Goal: Task Accomplishment & Management: Use online tool/utility

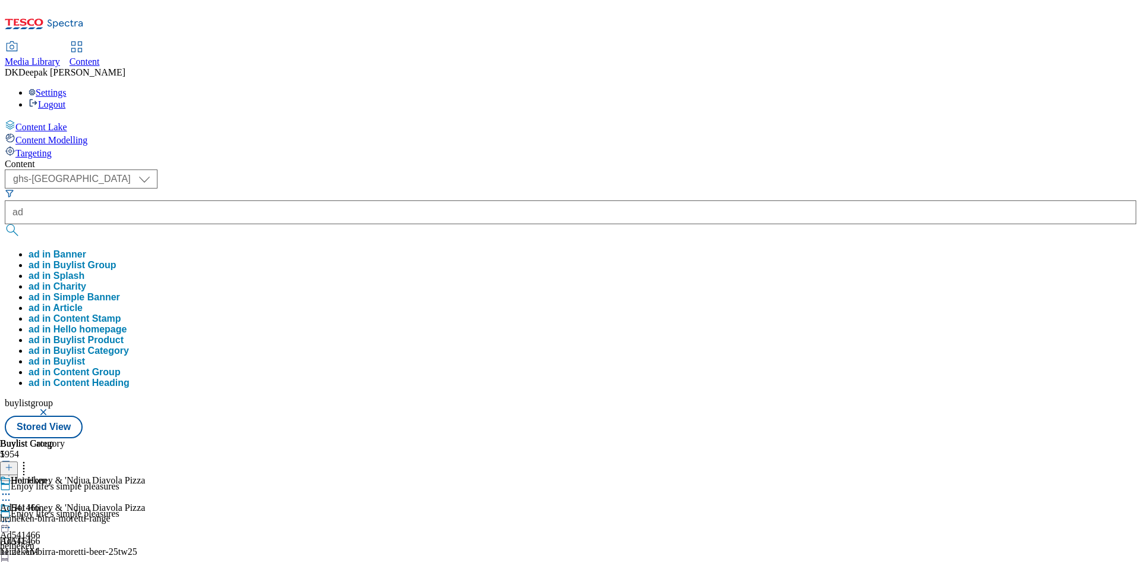
select select "ghs-[GEOGRAPHIC_DATA]"
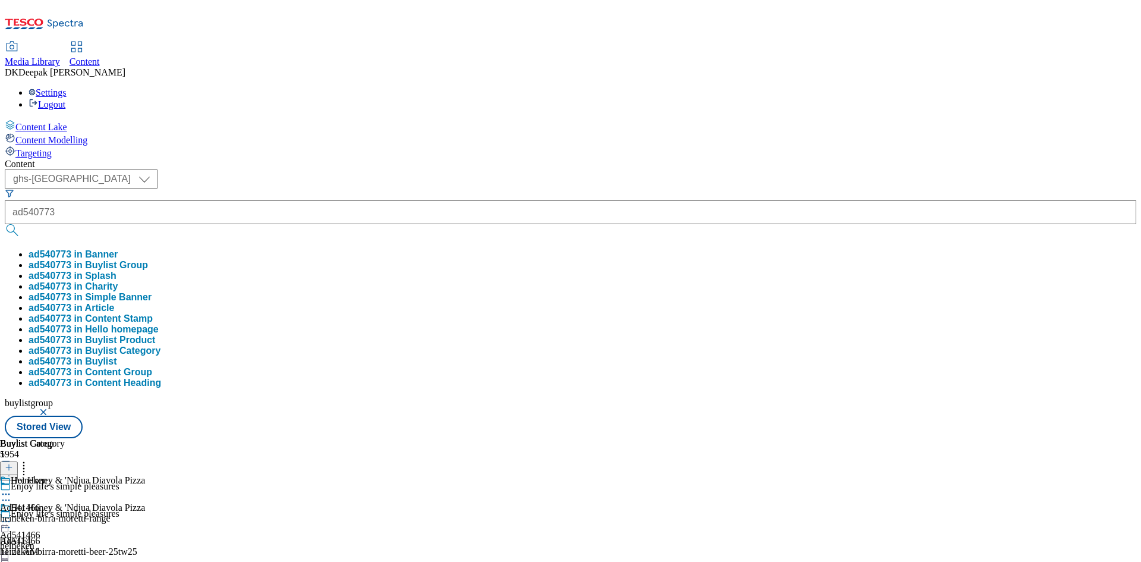
click at [5, 224] on button "submit" at bounding box center [13, 230] width 17 height 12
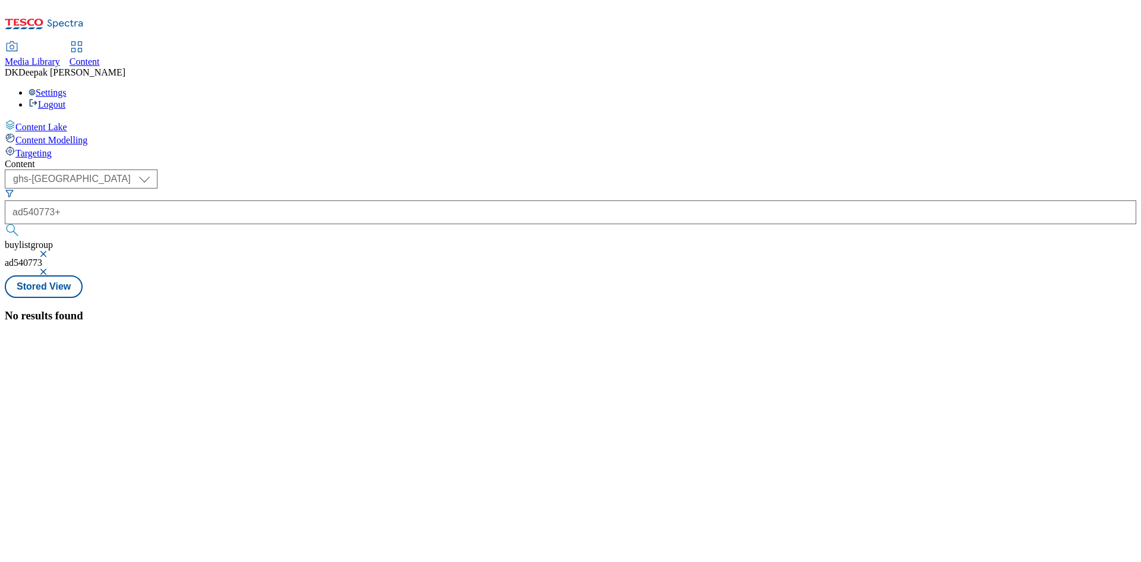
type input "ad540773+"
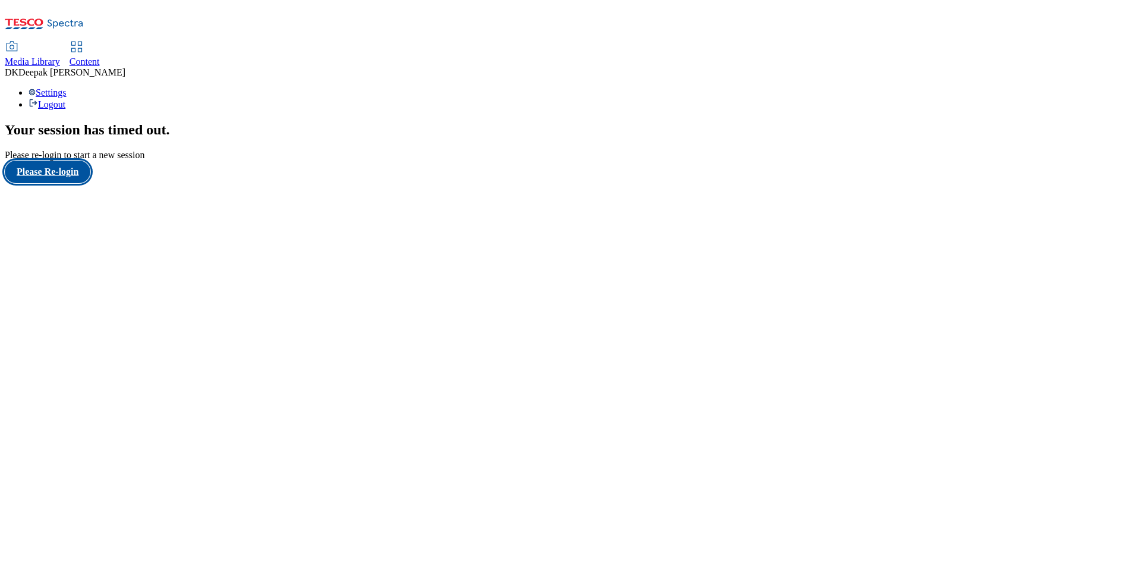
click at [70, 183] on button "Please Re-login" at bounding box center [48, 171] width 86 height 23
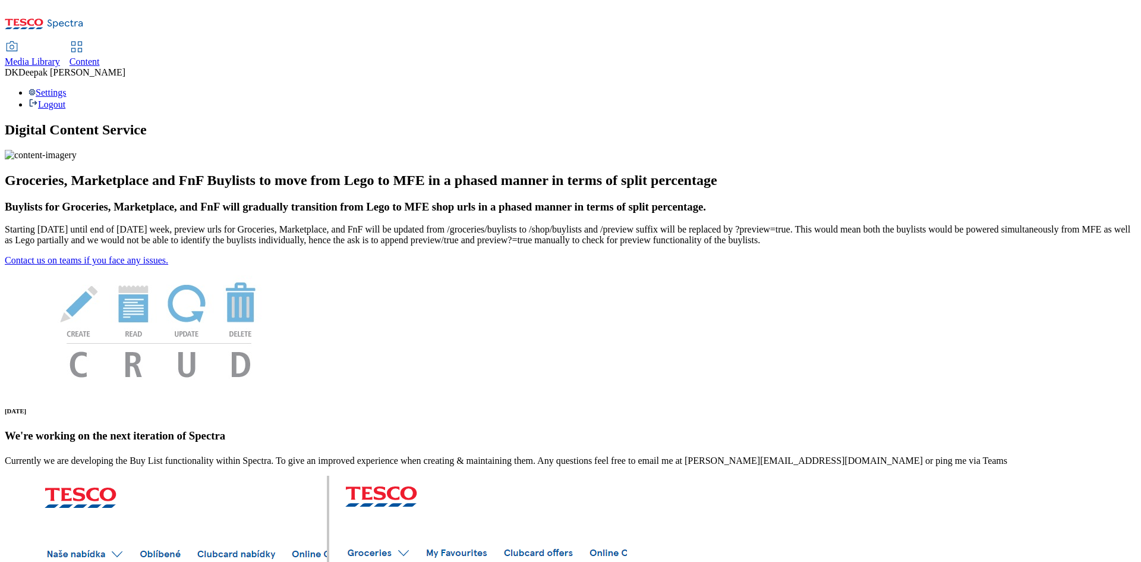
click at [100, 56] on span "Content" at bounding box center [85, 61] width 30 height 10
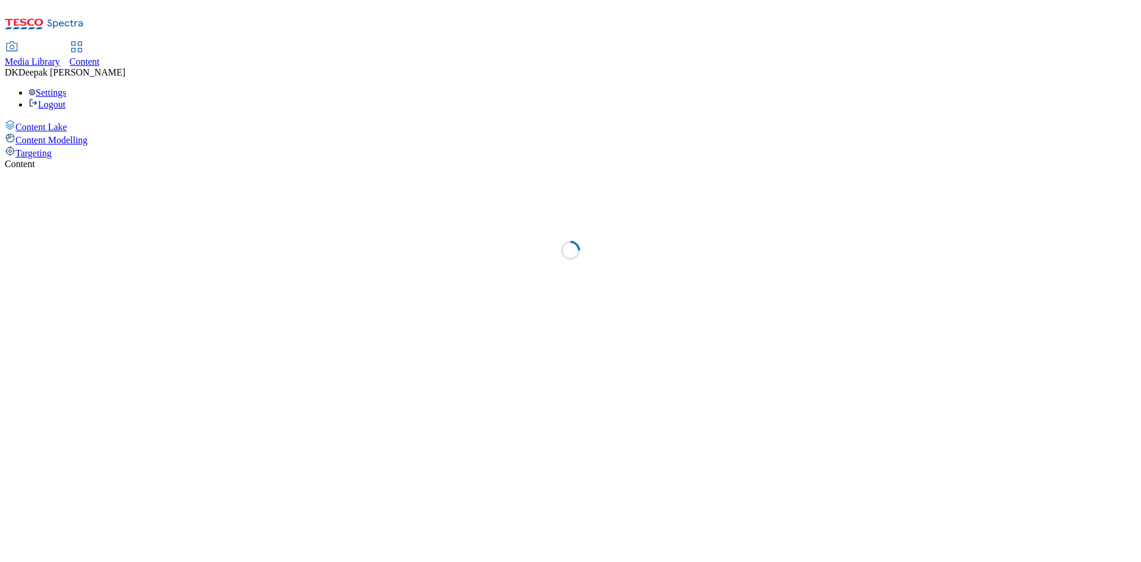
select select "ghs-[GEOGRAPHIC_DATA]"
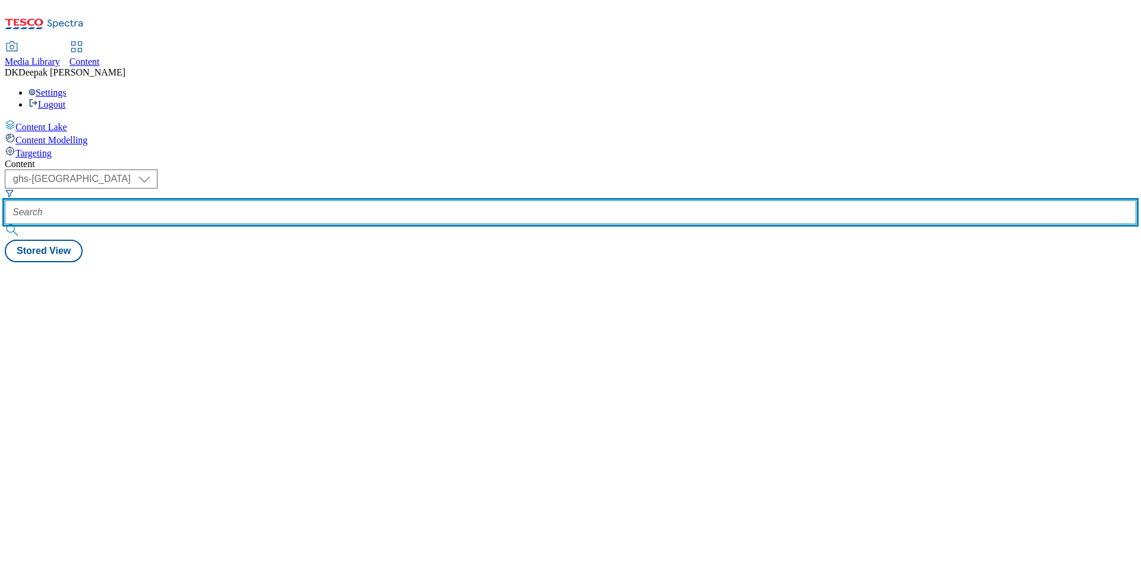
click at [260, 200] on input "text" at bounding box center [571, 212] width 1132 height 24
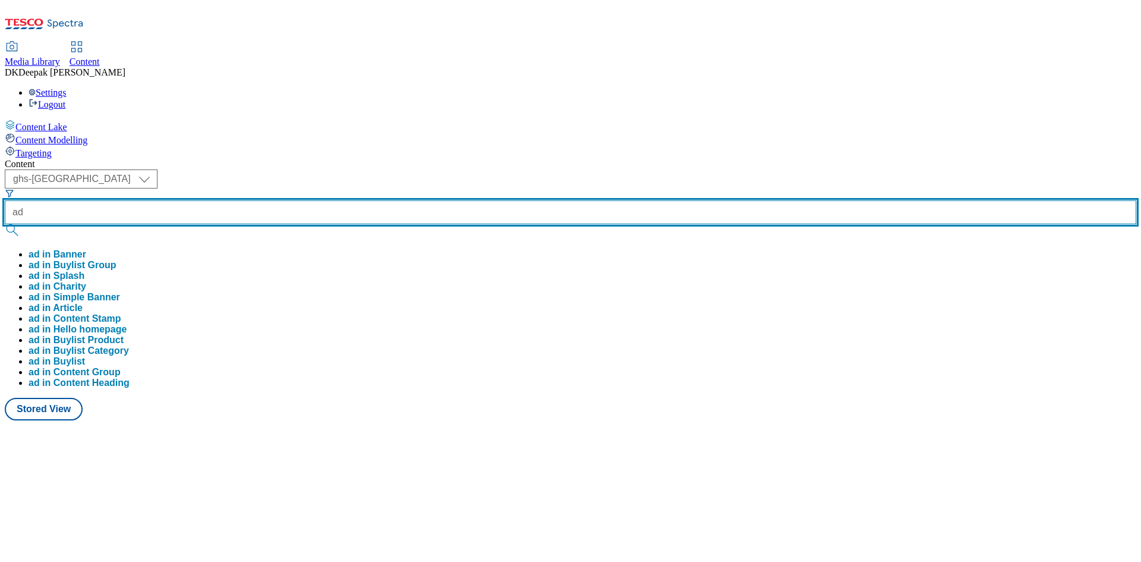
paste input "540773"
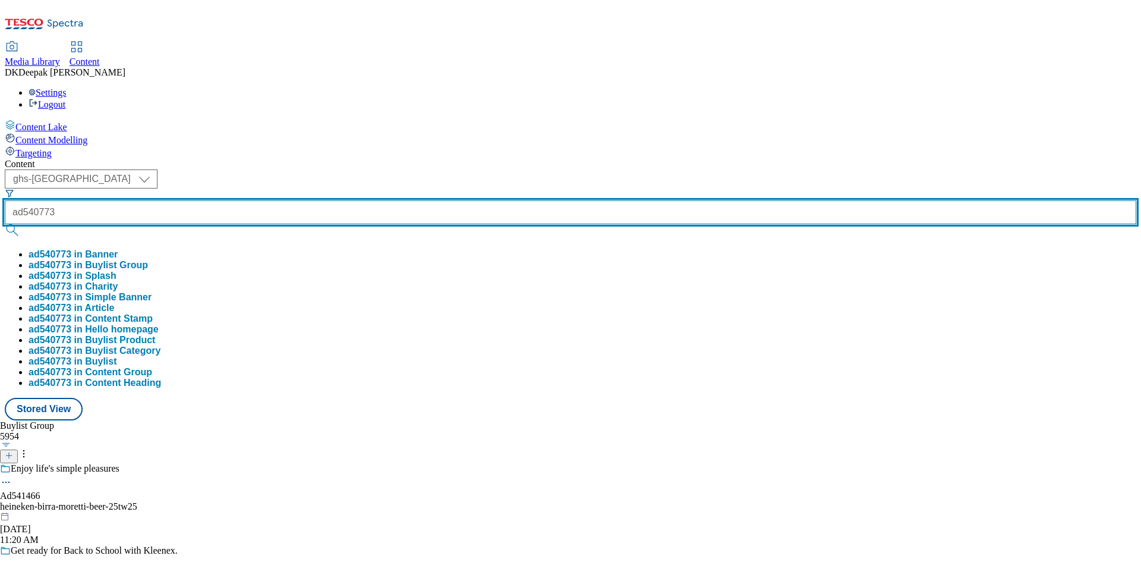
type input "ad540773"
click at [5, 224] on button "submit" at bounding box center [13, 230] width 17 height 12
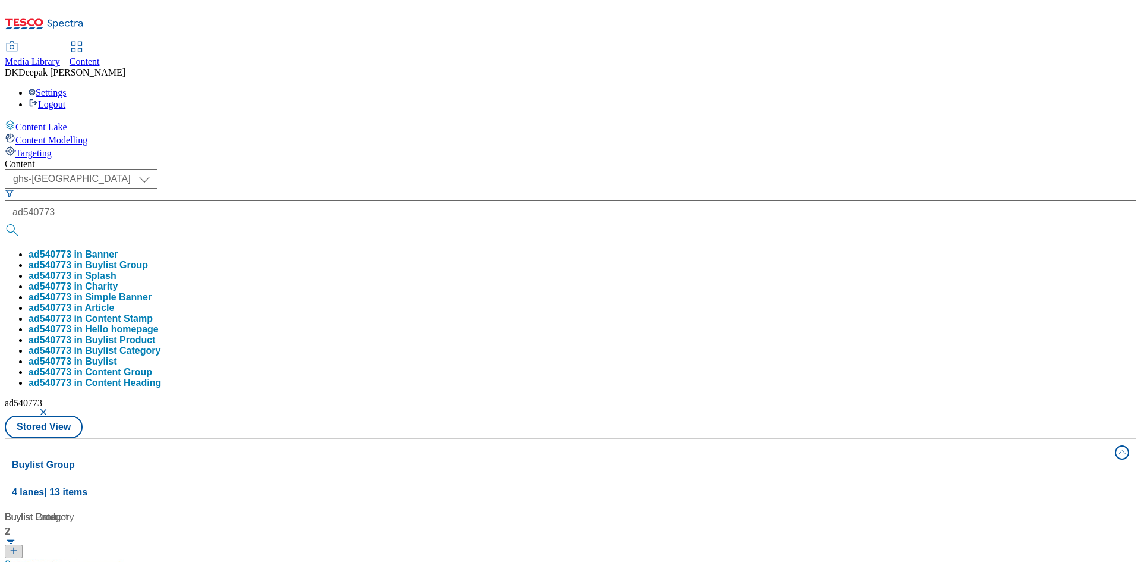
click at [85, 159] on div "Content Lake Content Modelling Targeting" at bounding box center [571, 138] width 1132 height 39
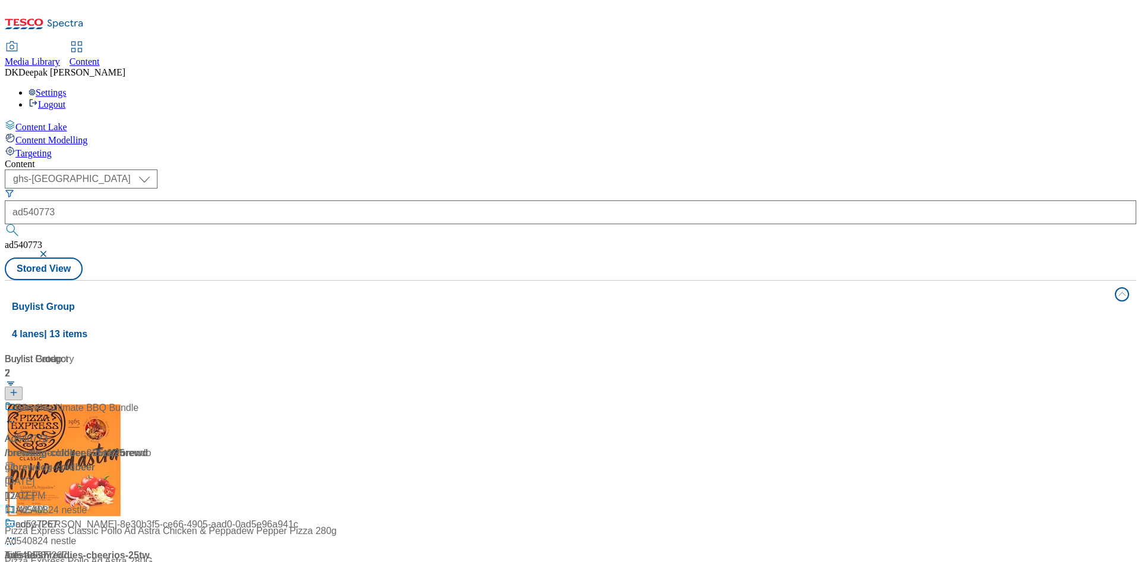
click at [153, 401] on div "Ad540773 / brewdog-coldbeer-25tw25 / brewdog [DATE] 11:42 AM" at bounding box center [79, 459] width 149 height 117
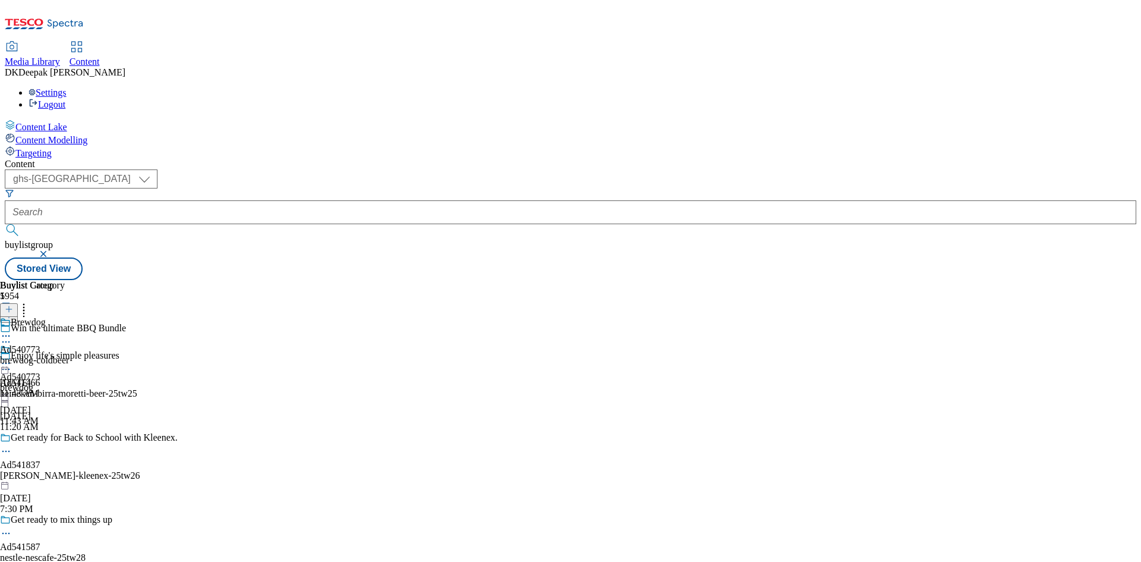
click at [69, 355] on div "brewdog-coldbeer" at bounding box center [34, 360] width 69 height 11
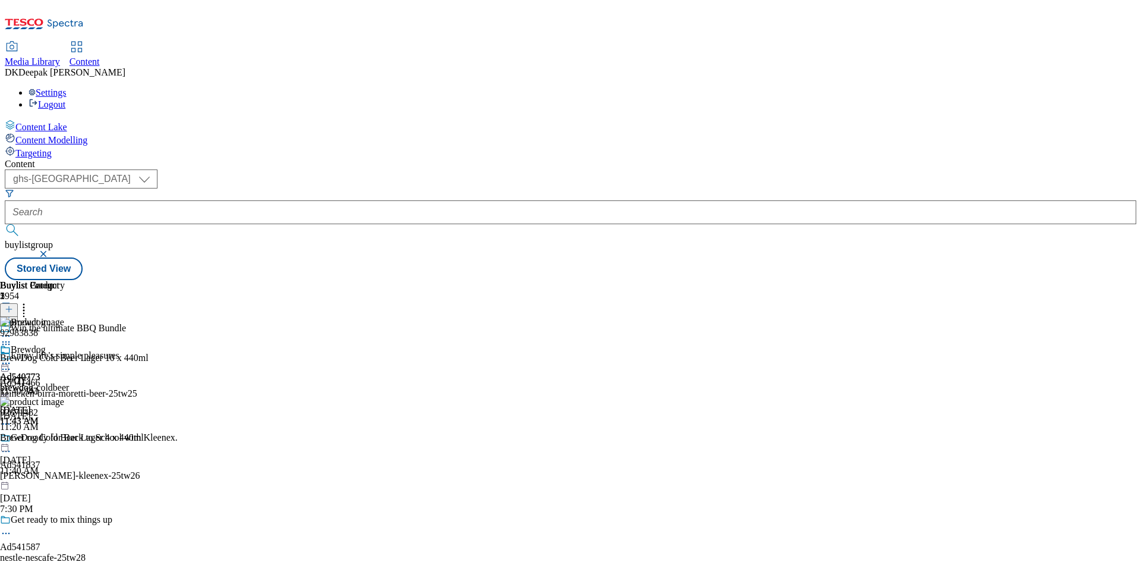
click at [12, 357] on icon at bounding box center [6, 363] width 12 height 12
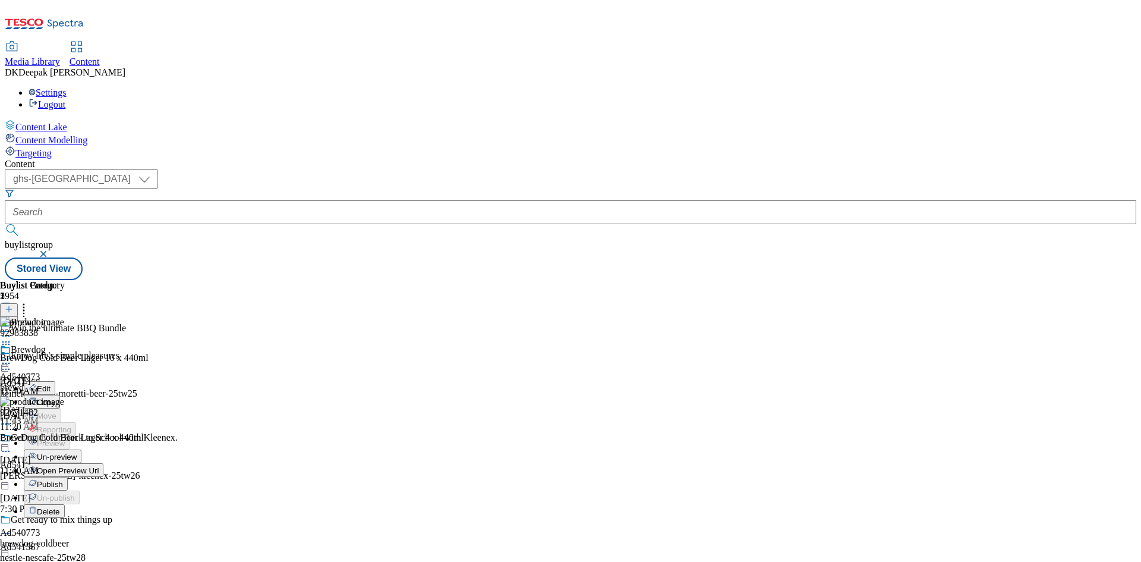
click at [99, 466] on span "Open Preview Url" at bounding box center [68, 470] width 62 height 9
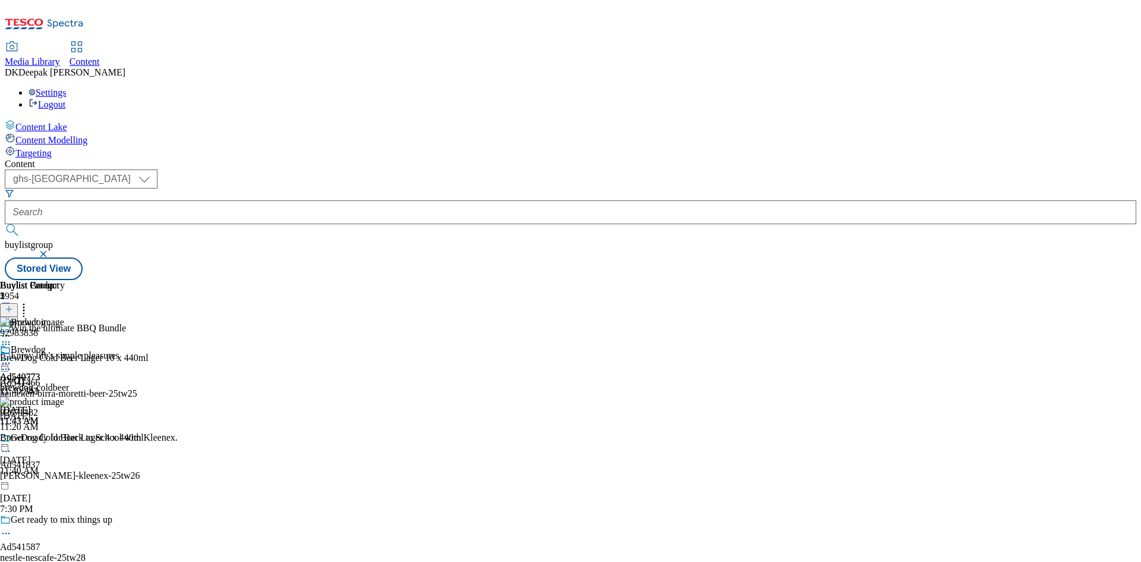
click at [12, 357] on icon at bounding box center [6, 363] width 12 height 12
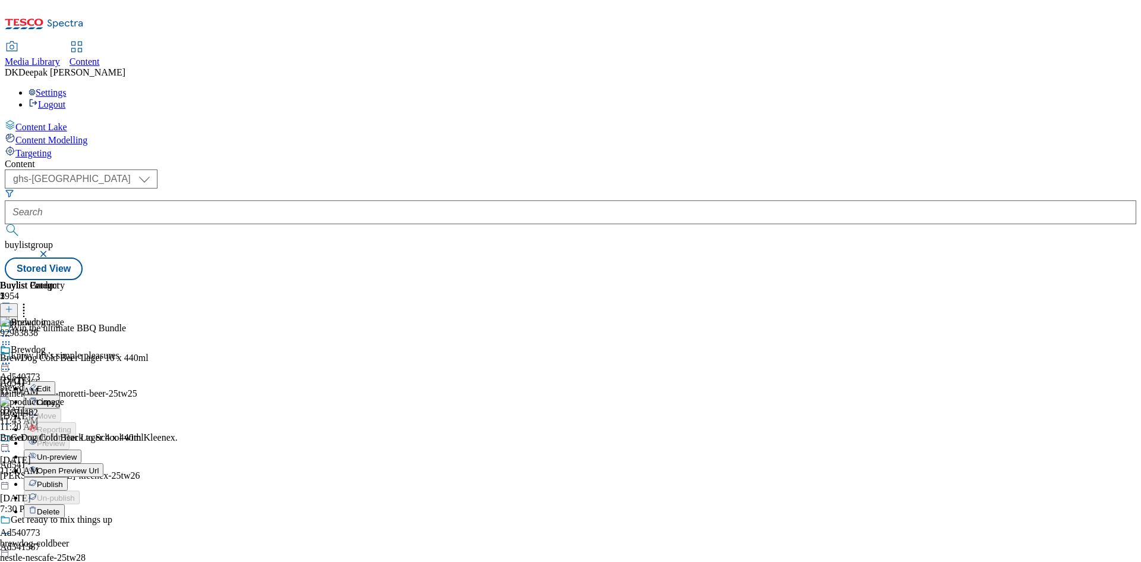
click at [55, 381] on button "Edit" at bounding box center [40, 388] width 32 height 14
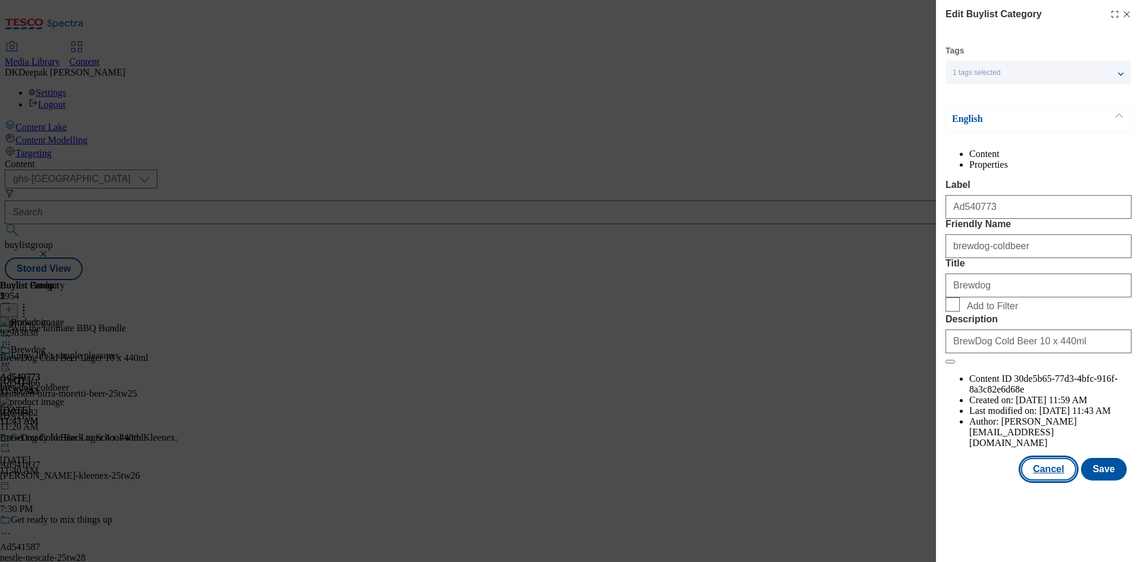
click at [1035, 480] on button "Cancel" at bounding box center [1048, 469] width 55 height 23
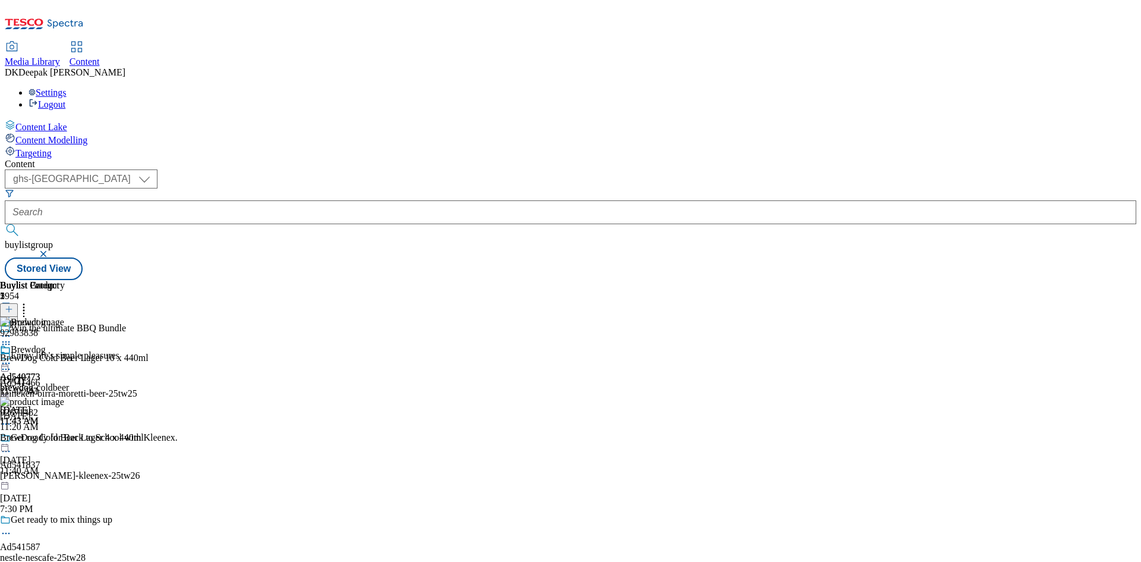
click at [12, 357] on icon at bounding box center [6, 363] width 12 height 12
click at [55, 381] on button "Edit" at bounding box center [40, 388] width 32 height 14
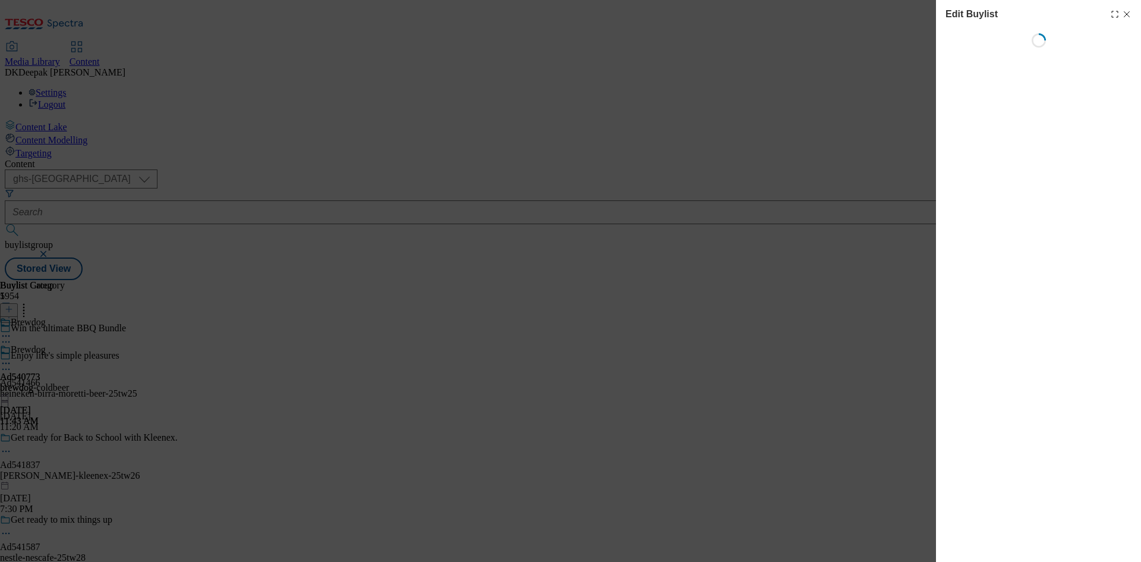
select select "tactical"
select select "supplier funded short term 1-3 weeks"
select select "dunnhumby"
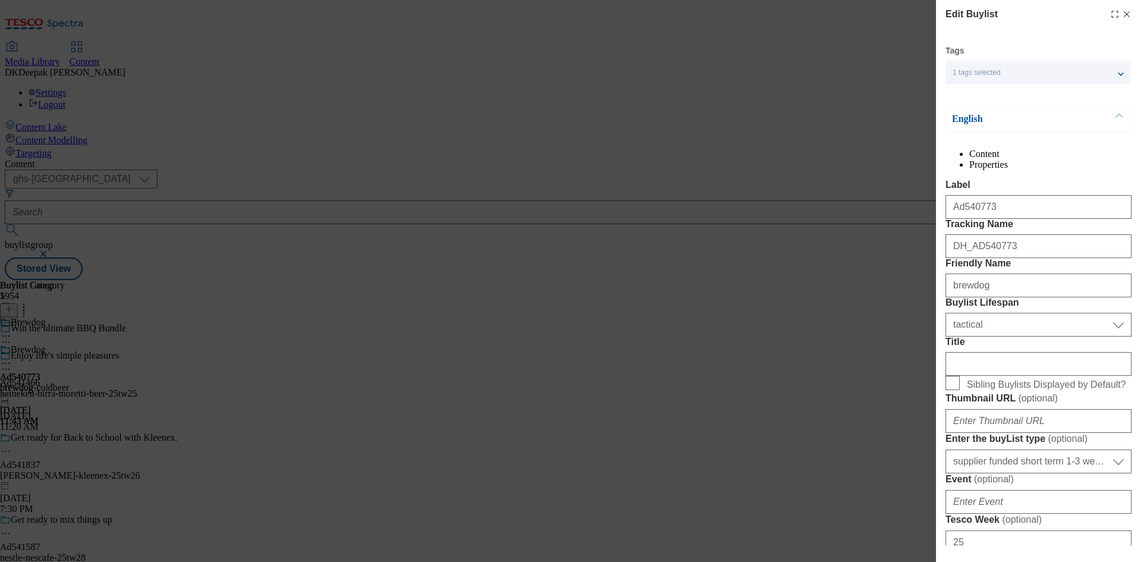
select select "Banner"
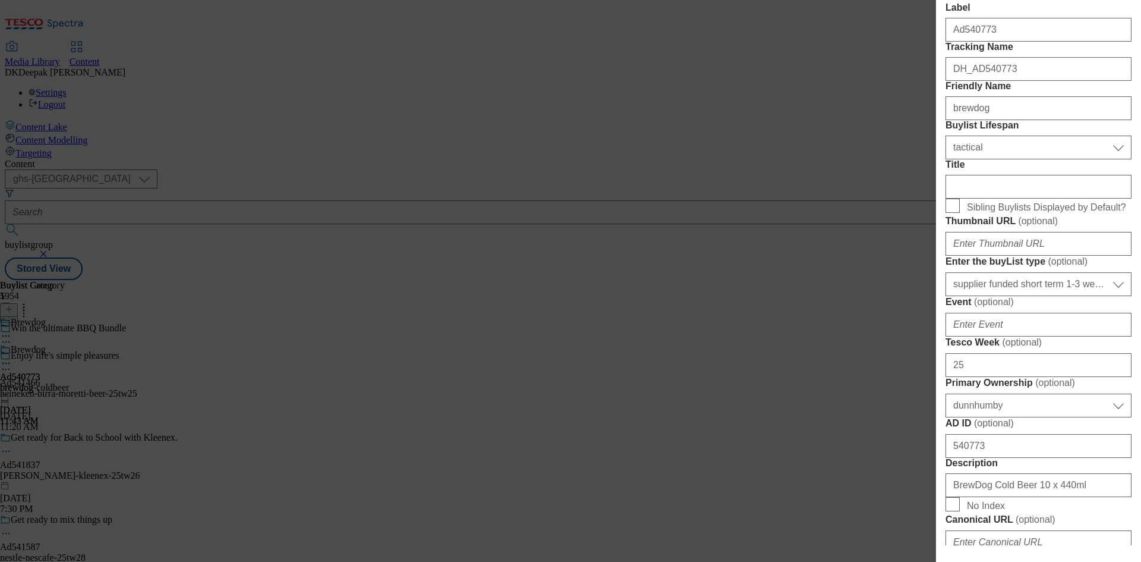
scroll to position [178, 0]
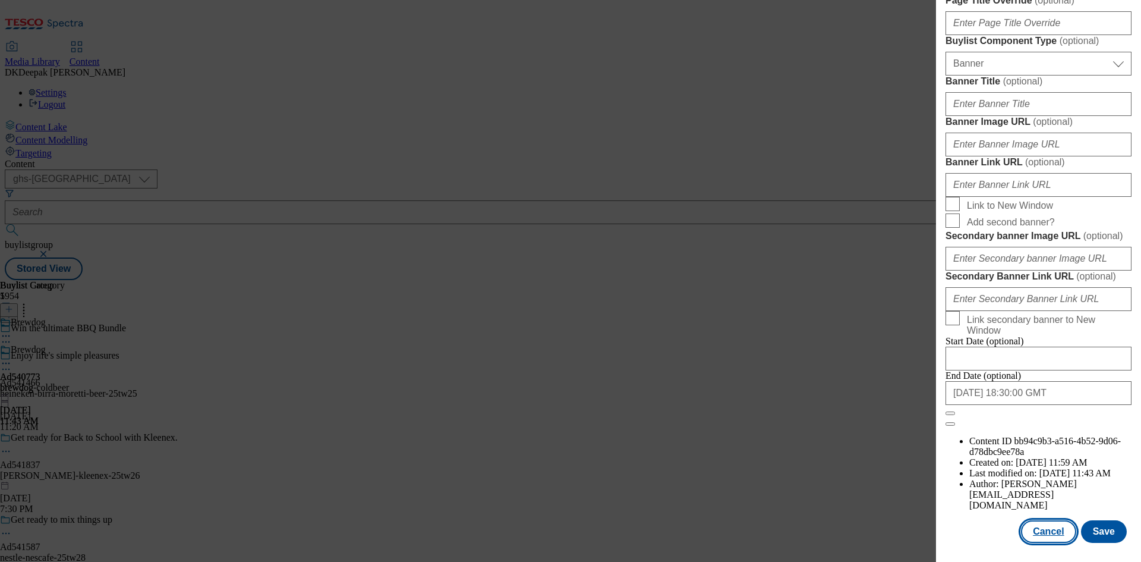
click at [1049, 531] on button "Cancel" at bounding box center [1048, 531] width 55 height 23
select select "tactical"
select select "supplier funded short term 1-3 weeks"
select select "dunnhumby"
select select "Banner"
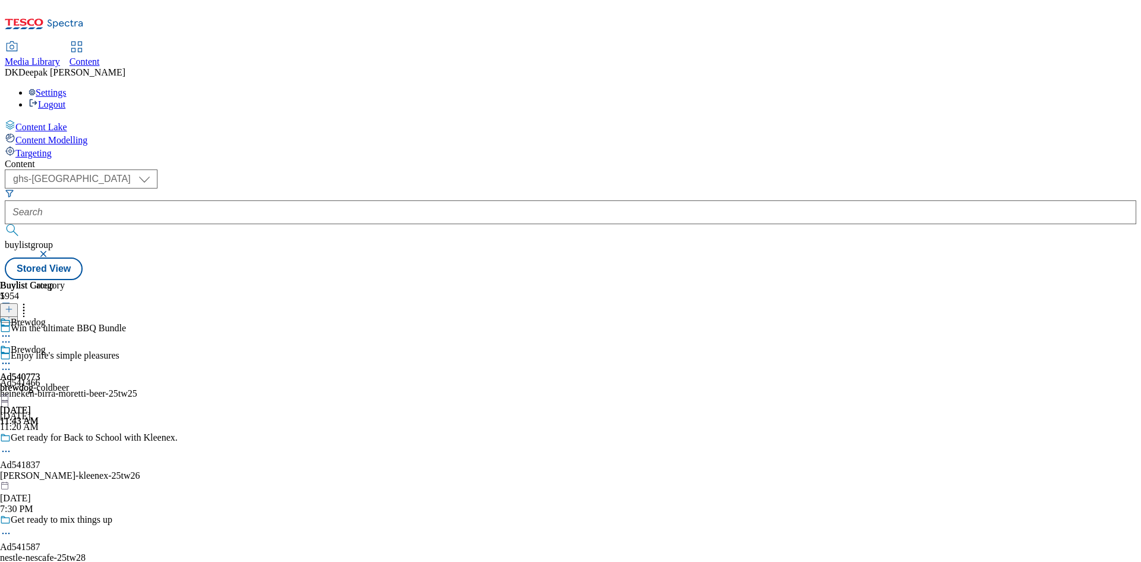
scroll to position [901, 0]
click at [12, 357] on icon at bounding box center [6, 363] width 12 height 12
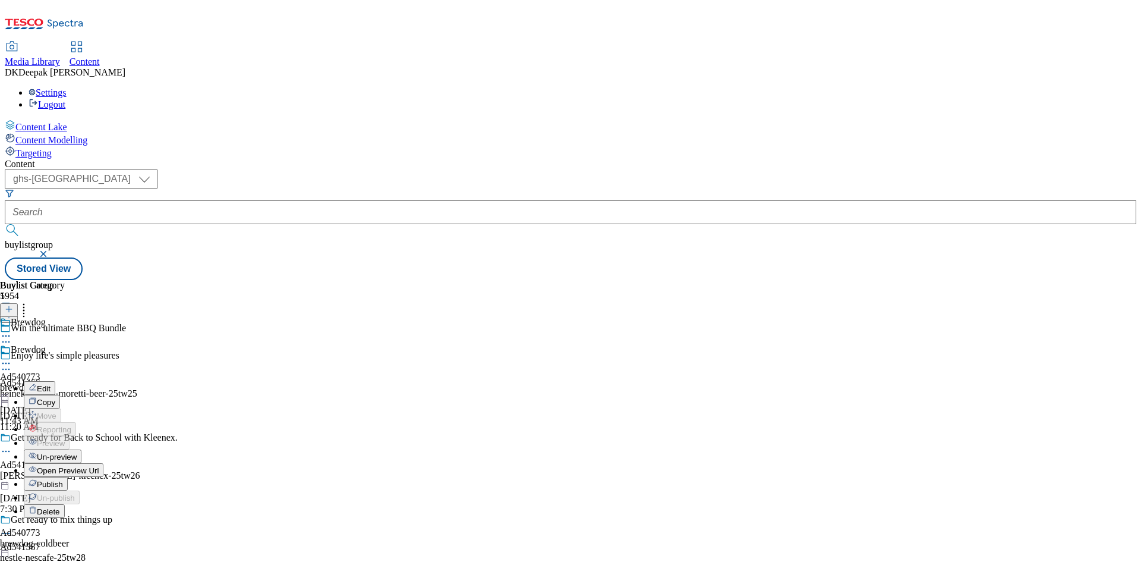
click at [63, 480] on span "Publish" at bounding box center [50, 484] width 26 height 9
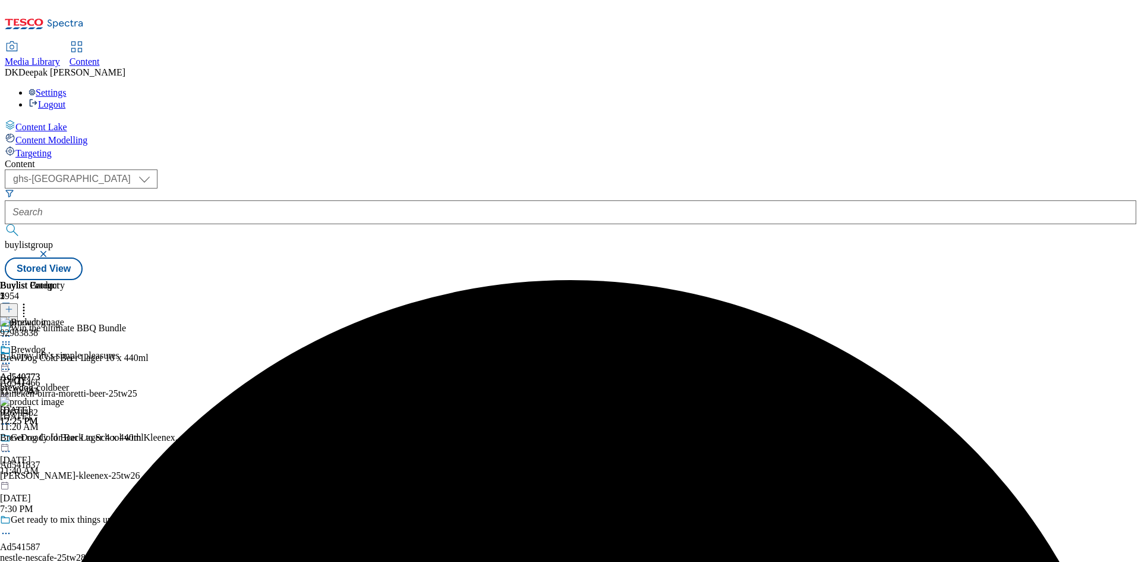
click at [12, 357] on icon at bounding box center [6, 363] width 12 height 12
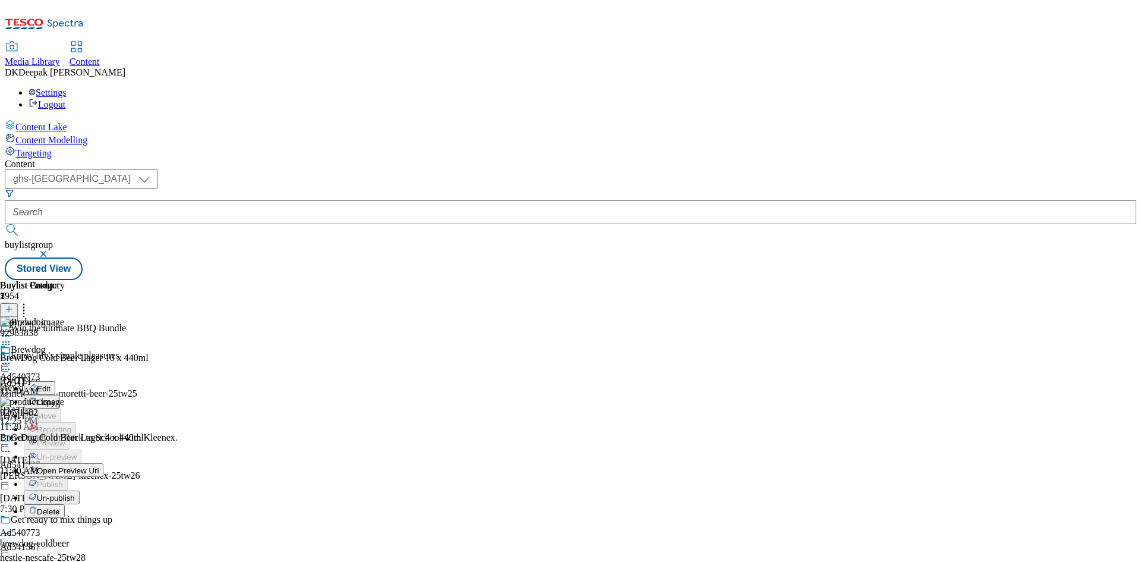
click at [75, 493] on span "Un-publish" at bounding box center [56, 497] width 38 height 9
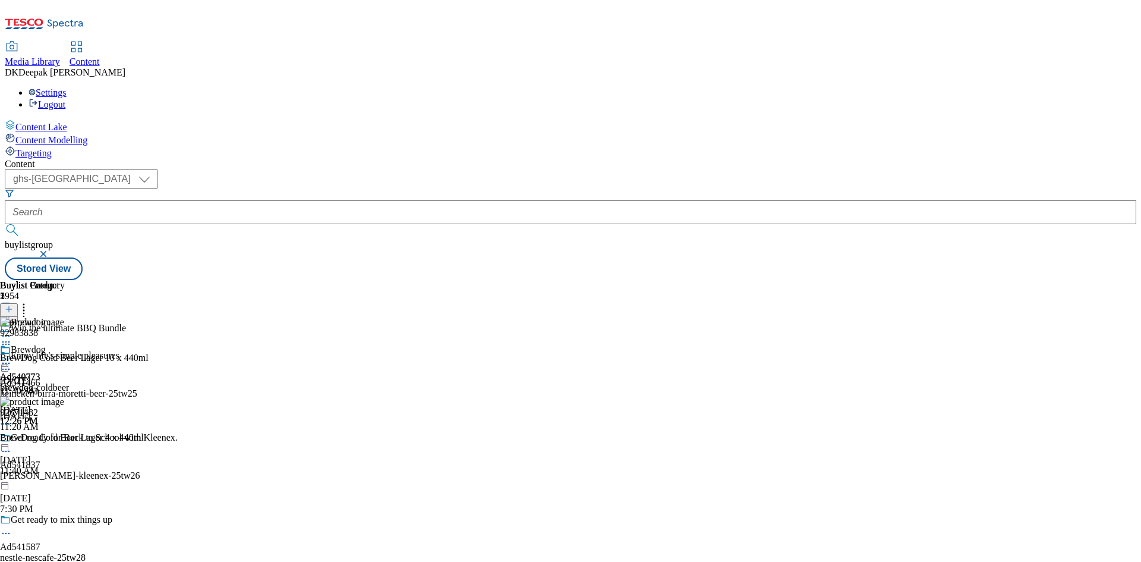
click at [12, 357] on icon at bounding box center [6, 363] width 12 height 12
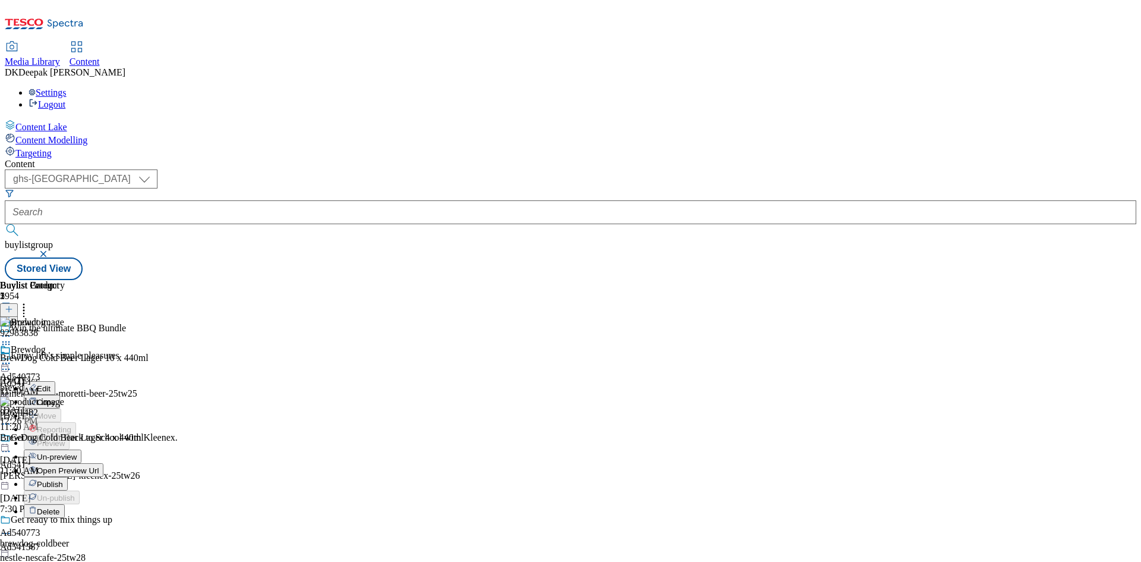
click at [77, 452] on span "Un-preview" at bounding box center [57, 456] width 40 height 9
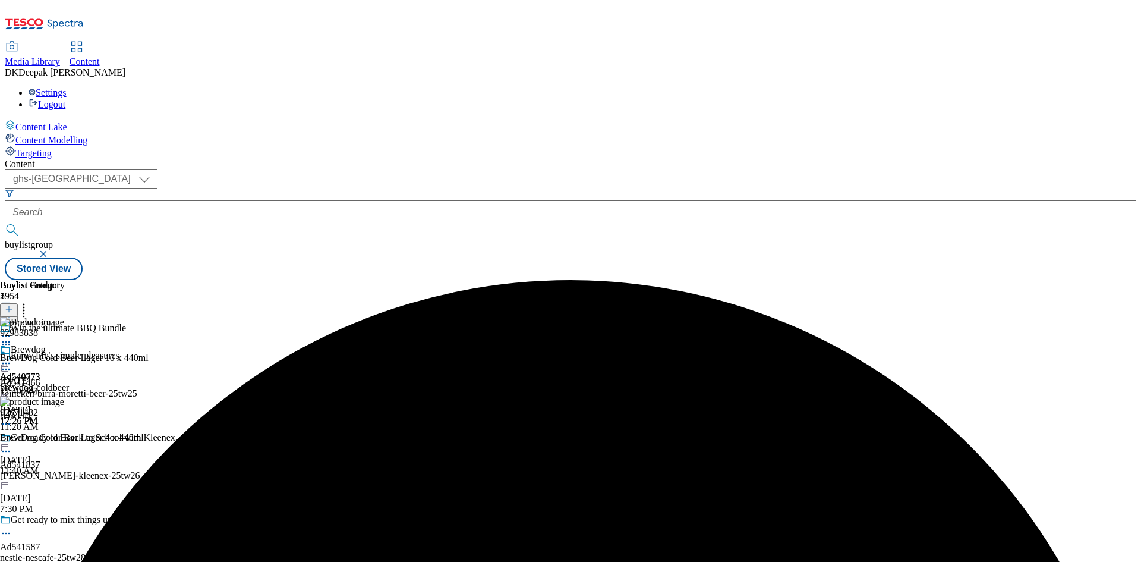
click at [12, 357] on icon at bounding box center [6, 363] width 12 height 12
click at [65, 439] on span "Preview" at bounding box center [51, 443] width 28 height 9
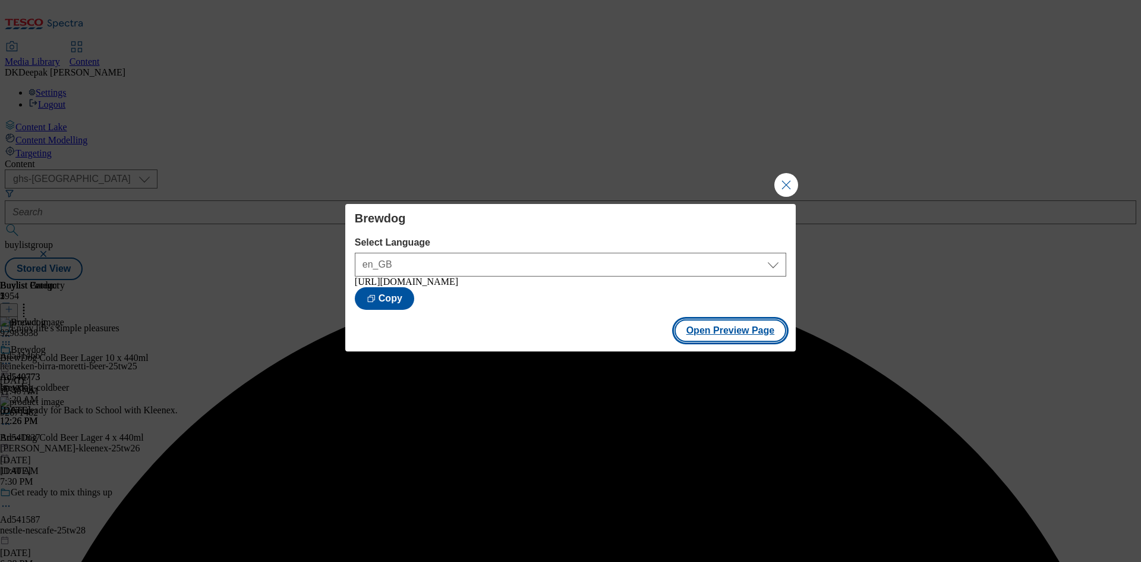
click at [741, 339] on button "Open Preview Page" at bounding box center [731, 330] width 112 height 23
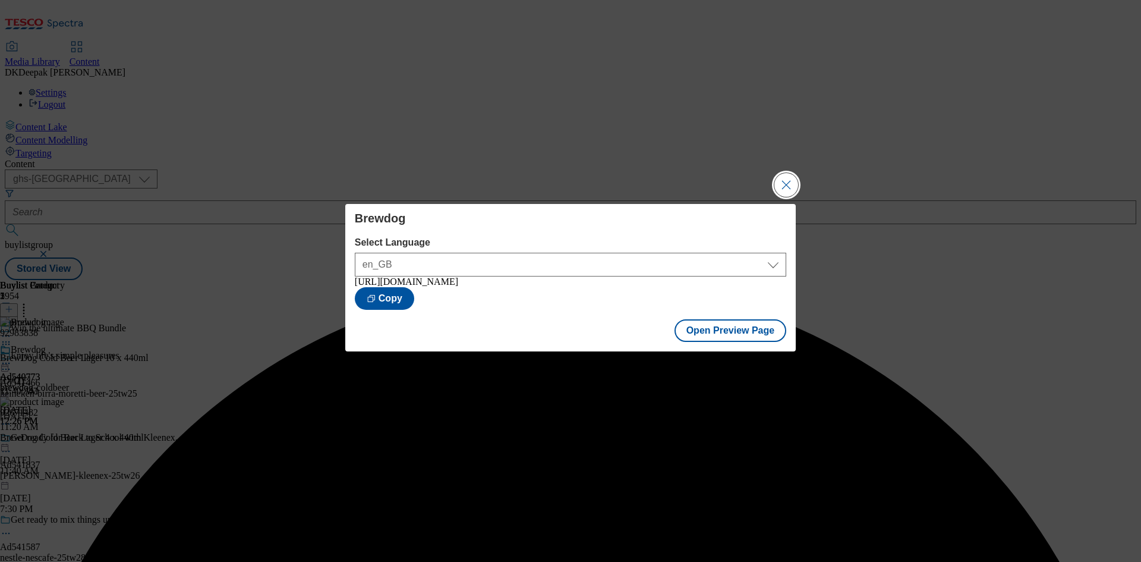
click at [783, 179] on button "Close Modal" at bounding box center [787, 185] width 24 height 24
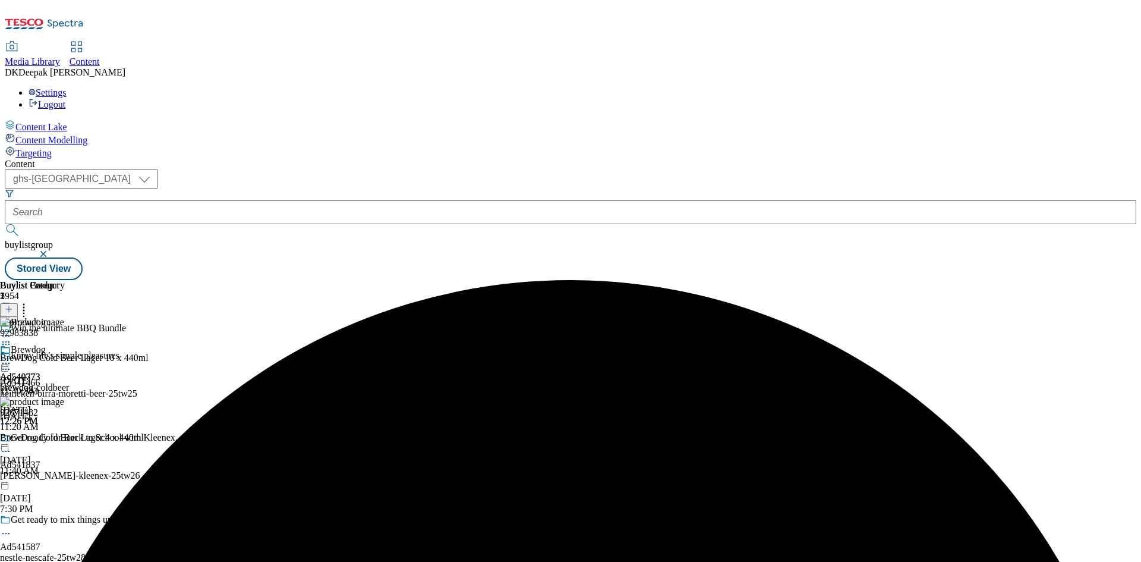
click at [12, 357] on icon at bounding box center [6, 363] width 12 height 12
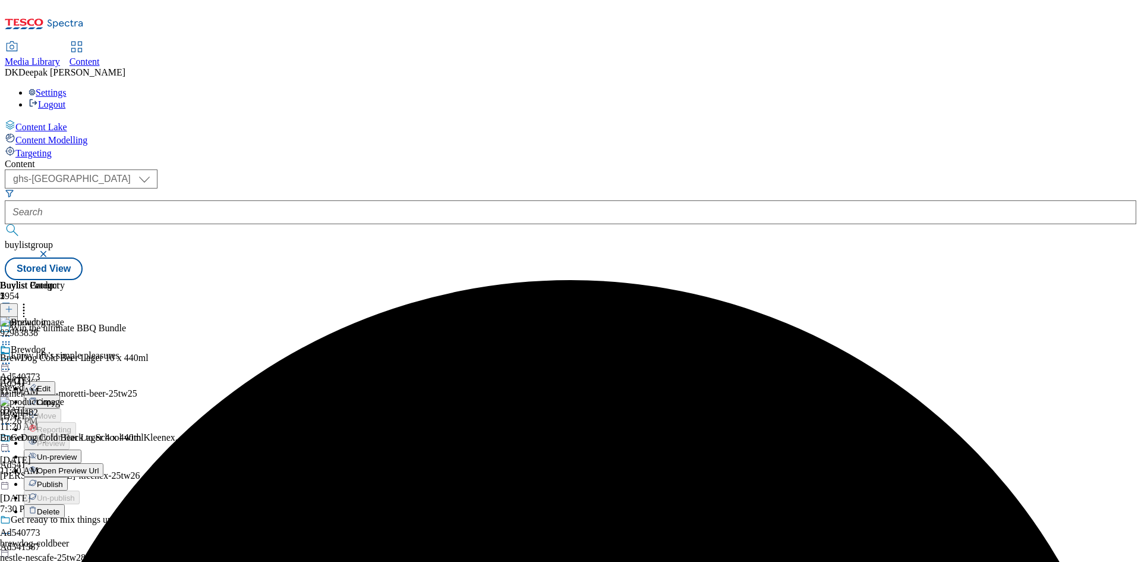
click at [63, 480] on span "Publish" at bounding box center [50, 484] width 26 height 9
